Goal: Information Seeking & Learning: Learn about a topic

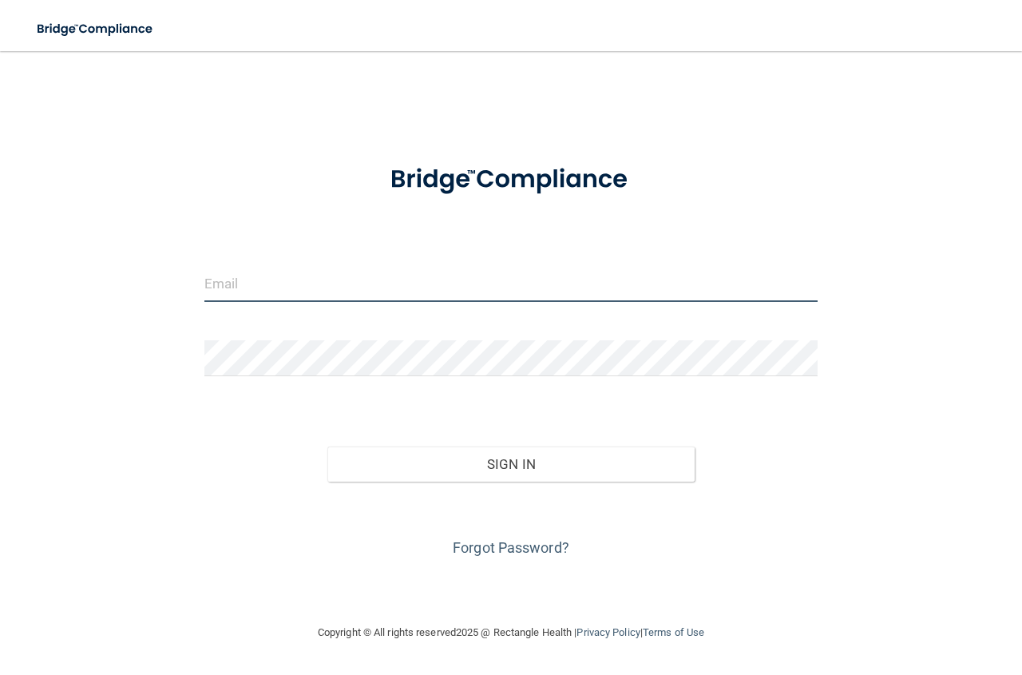
click at [236, 292] on input "email" at bounding box center [510, 284] width 613 height 36
type input "[EMAIL_ADDRESS][DOMAIN_NAME]"
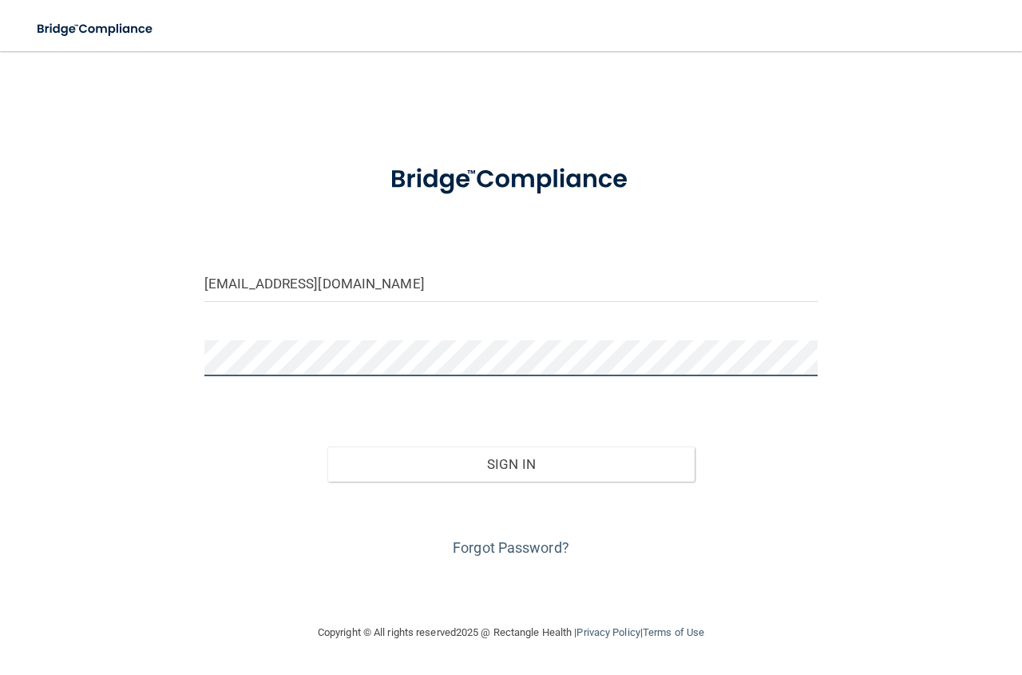
click at [328, 447] on button "Sign In" at bounding box center [512, 464] width 368 height 35
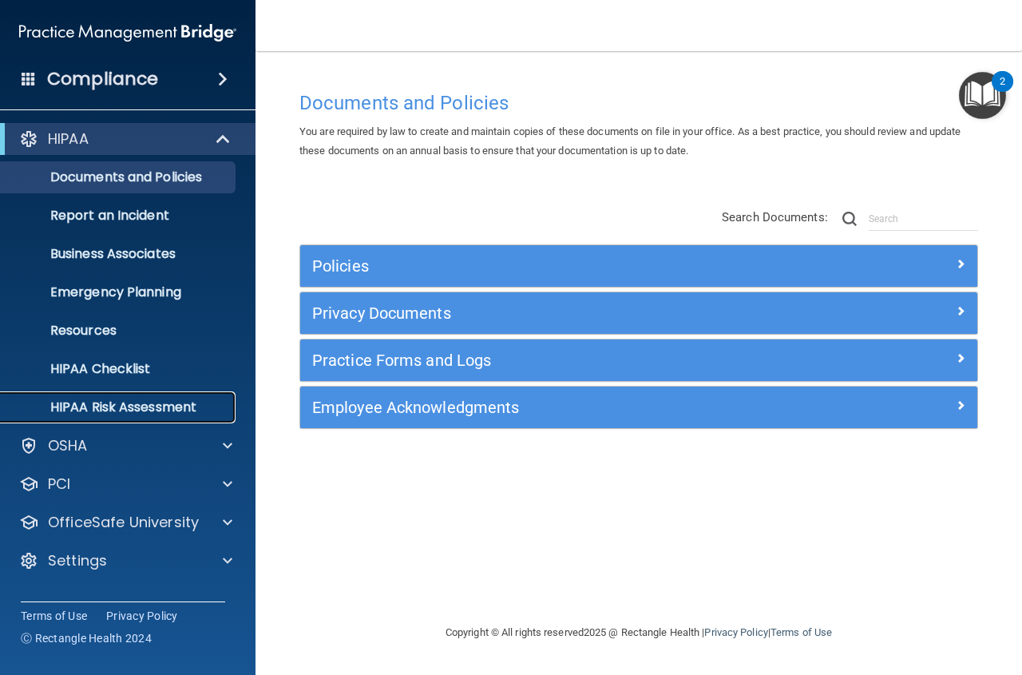
click at [115, 403] on p "HIPAA Risk Assessment" at bounding box center [119, 407] width 218 height 16
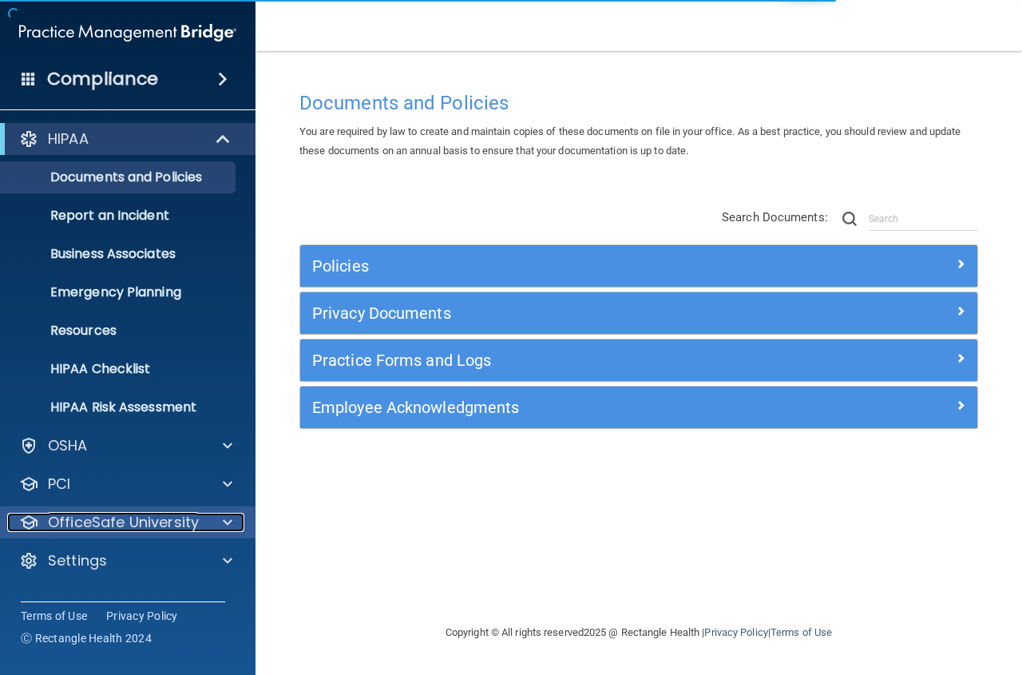
click at [169, 519] on p "OfficeSafe University" at bounding box center [123, 522] width 151 height 19
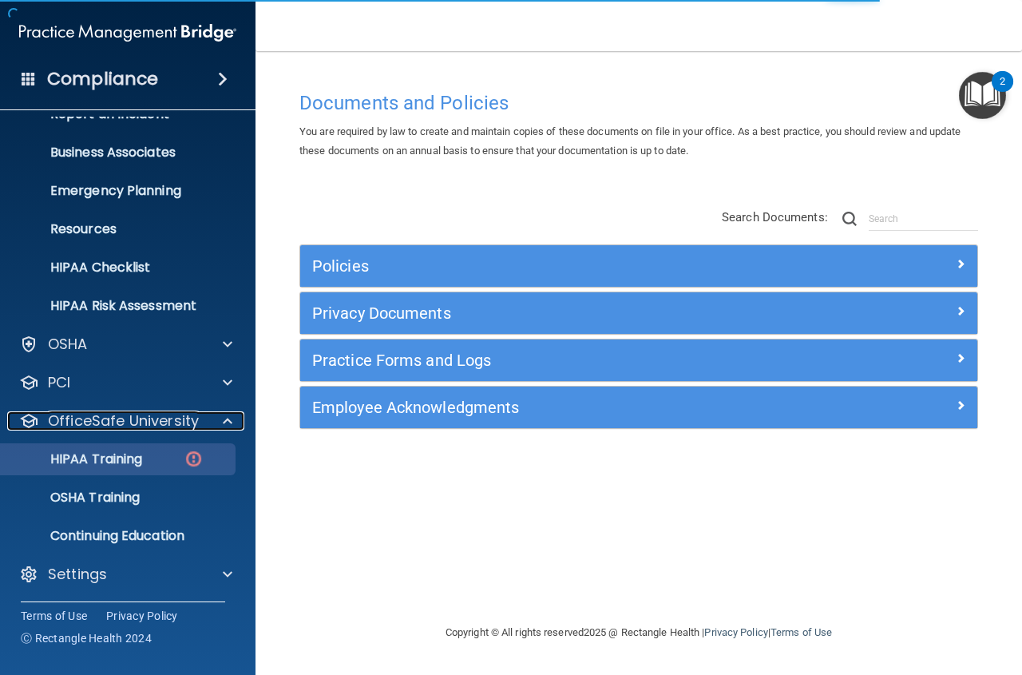
scroll to position [103, 0]
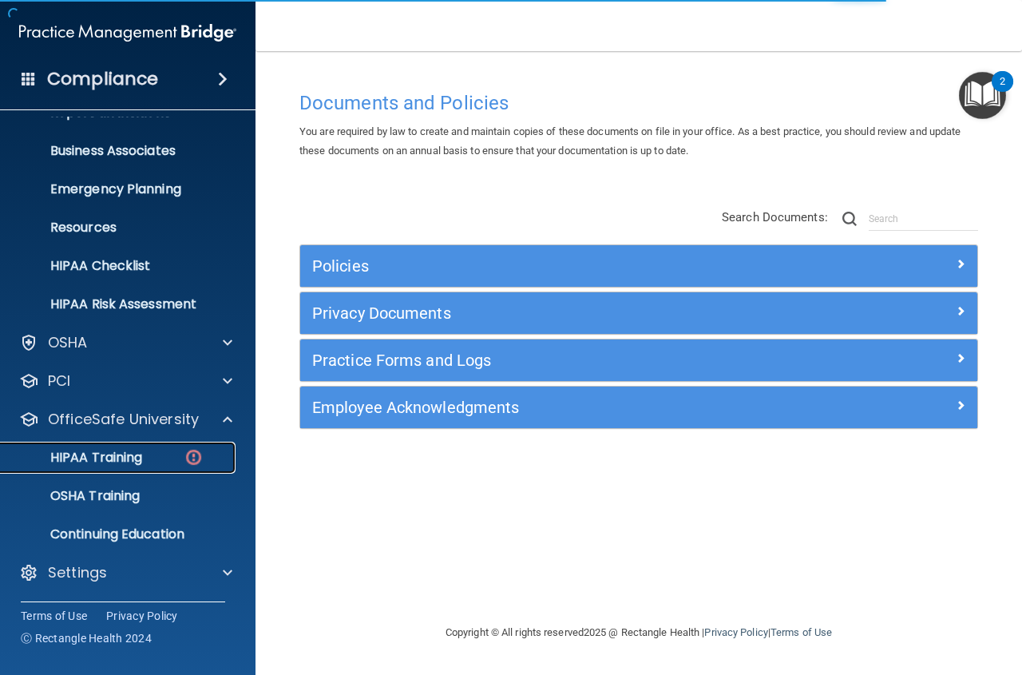
click at [195, 458] on img at bounding box center [194, 457] width 20 height 20
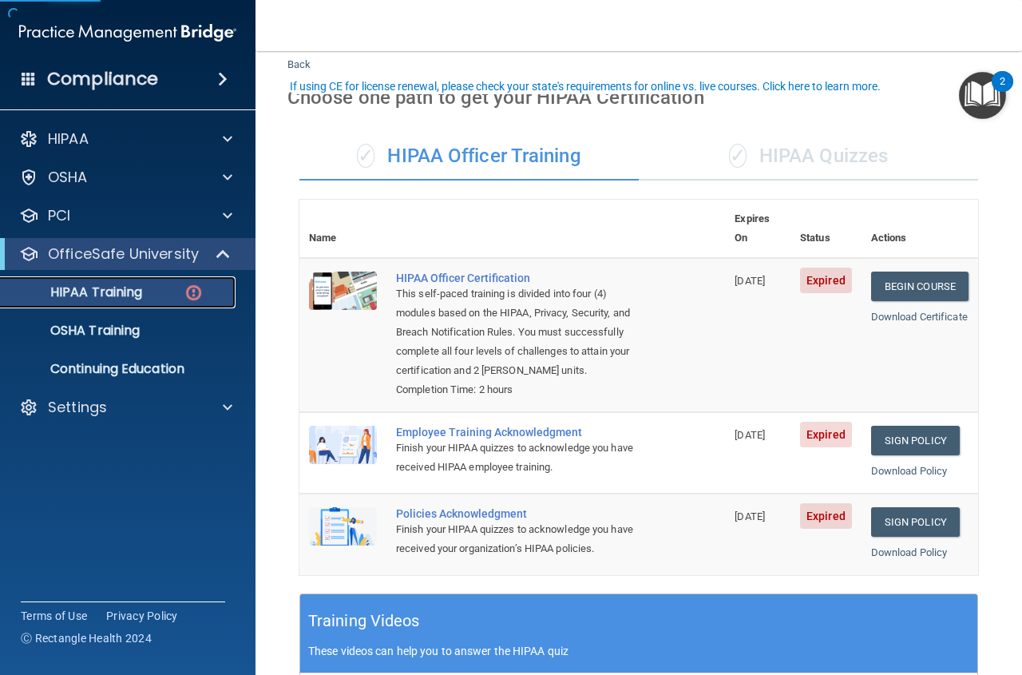
scroll to position [80, 0]
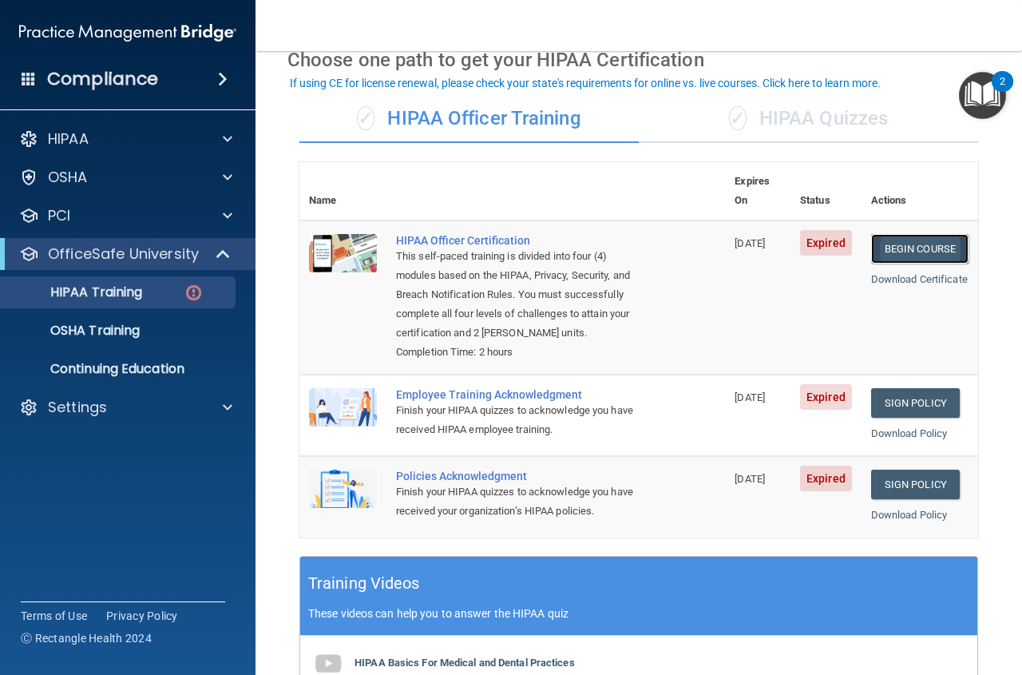
click at [871, 234] on link "Begin Course" at bounding box center [919, 249] width 97 height 30
